Goal: Task Accomplishment & Management: Use online tool/utility

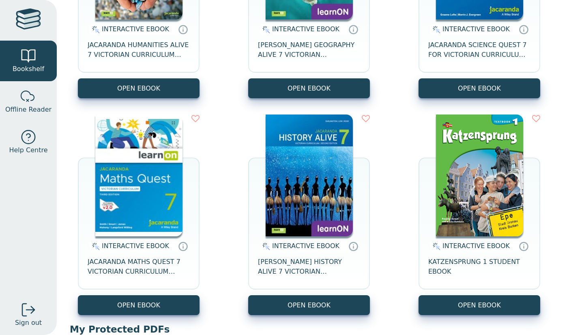
scroll to position [226, 0]
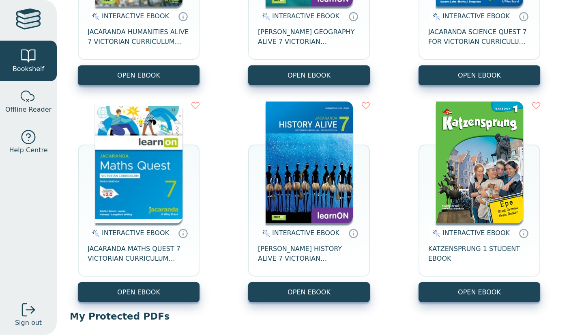
click at [118, 198] on img at bounding box center [138, 162] width 87 height 122
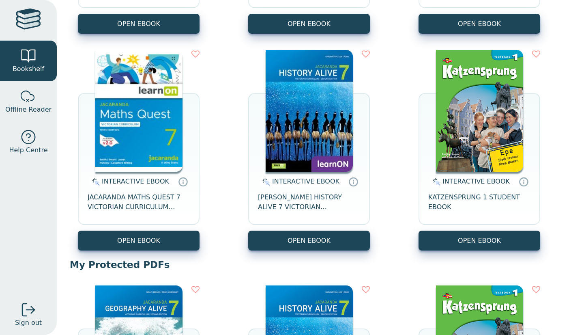
scroll to position [314, 0]
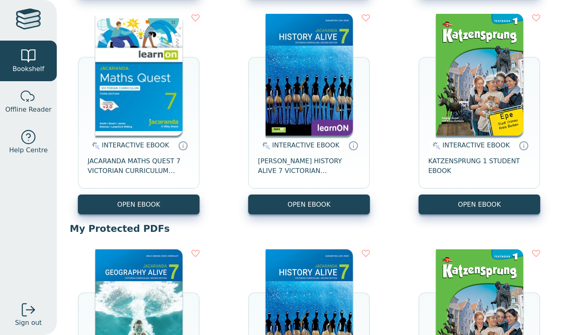
click at [155, 56] on img at bounding box center [138, 75] width 87 height 122
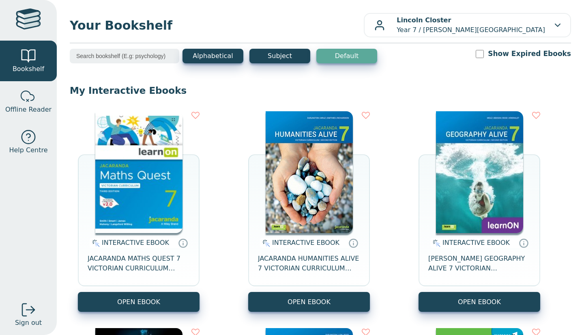
click at [148, 177] on img at bounding box center [138, 172] width 87 height 122
